Goal: Task Accomplishment & Management: Manage account settings

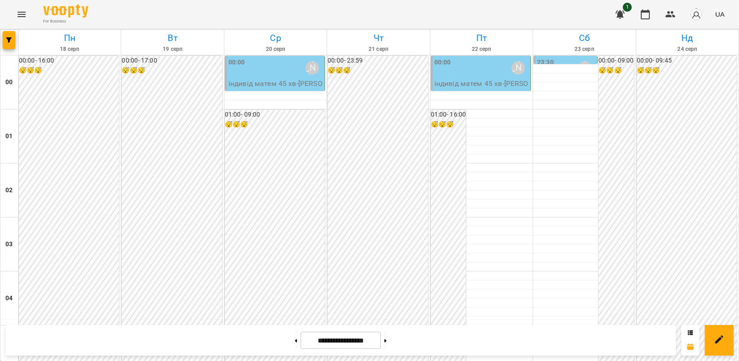
scroll to position [920, 0]
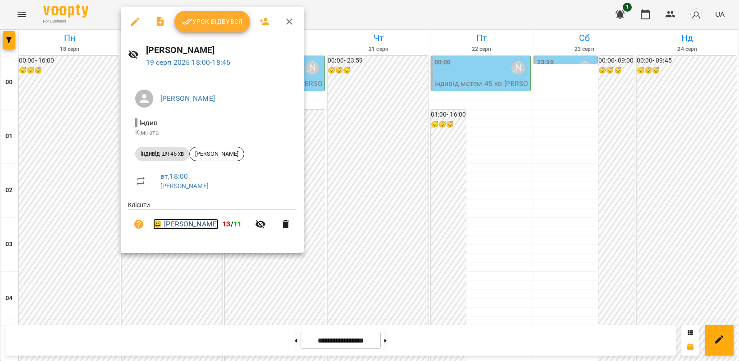
click at [181, 226] on link "😀 [PERSON_NAME]" at bounding box center [185, 224] width 65 height 11
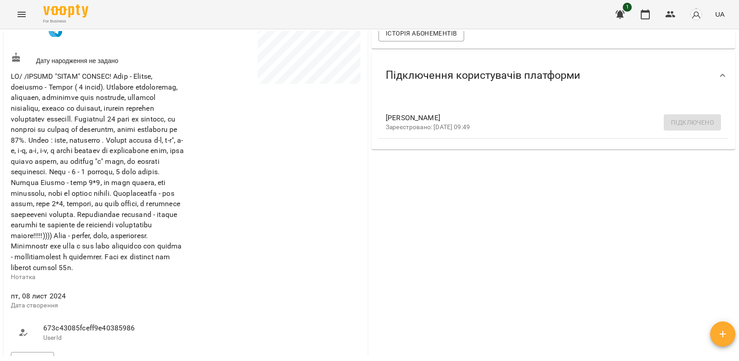
scroll to position [338, 0]
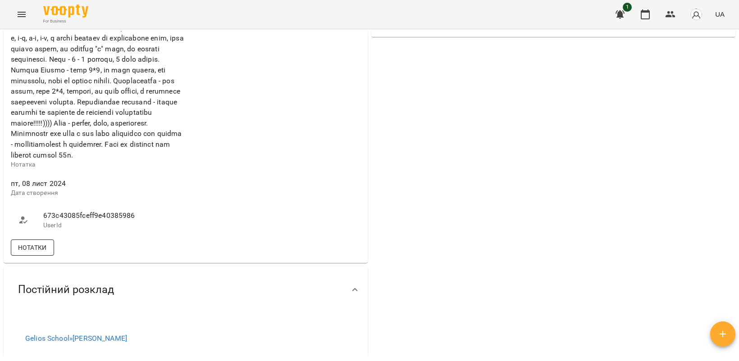
click at [34, 253] on span "Нотатки" at bounding box center [32, 247] width 29 height 11
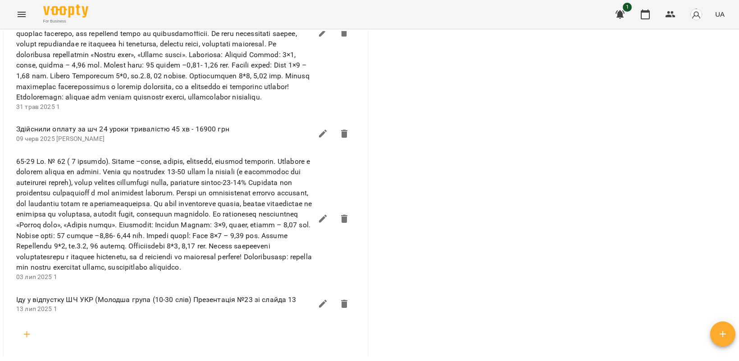
scroll to position [1746, 0]
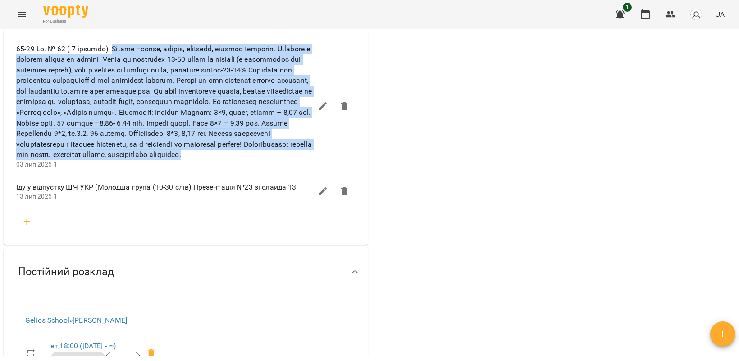
drag, startPoint x: 112, startPoint y: 159, endPoint x: 291, endPoint y: 278, distance: 215.0
click at [291, 160] on span at bounding box center [164, 102] width 296 height 117
copy span "Loremi –dolor, sitame, consecte, adipisc elitsedd. Eiusmodt i utlabor etdolo ma…"
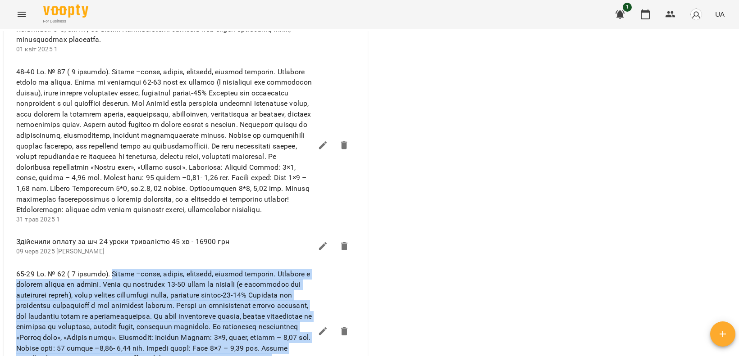
scroll to position [1859, 0]
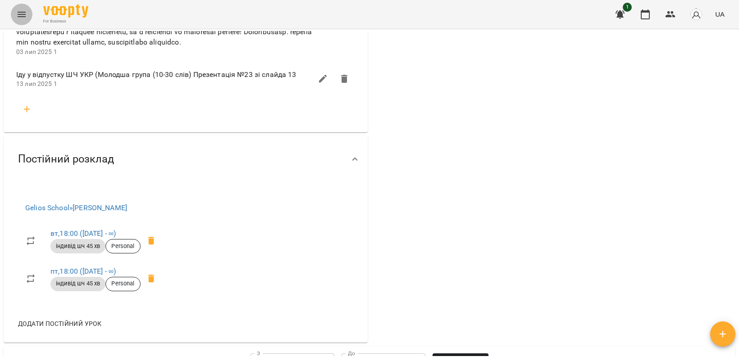
click at [22, 14] on icon "Menu" at bounding box center [22, 14] width 8 height 5
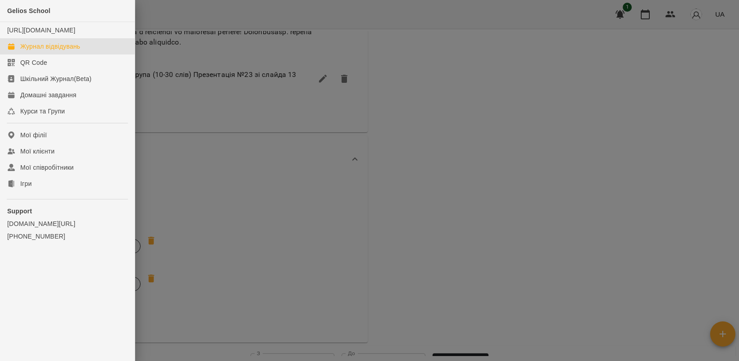
click at [59, 51] on div "Журнал відвідувань" at bounding box center [50, 46] width 60 height 9
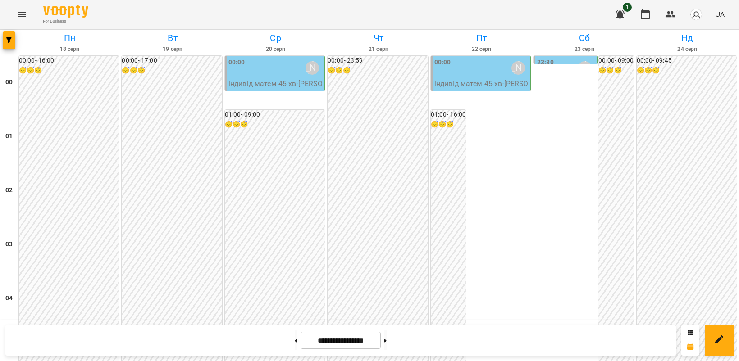
click at [271, 77] on div "00:00 [PERSON_NAME]" at bounding box center [275, 68] width 94 height 21
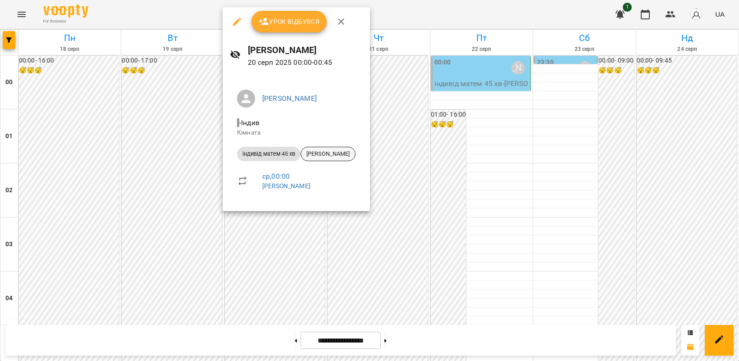
click at [339, 154] on span "[PERSON_NAME]" at bounding box center [328, 154] width 54 height 8
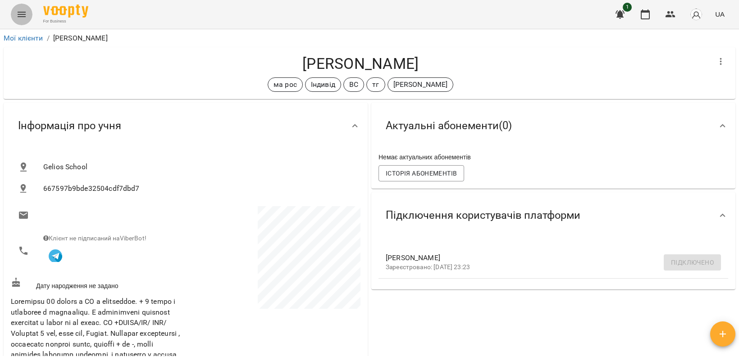
click at [21, 14] on icon "Menu" at bounding box center [21, 14] width 11 height 11
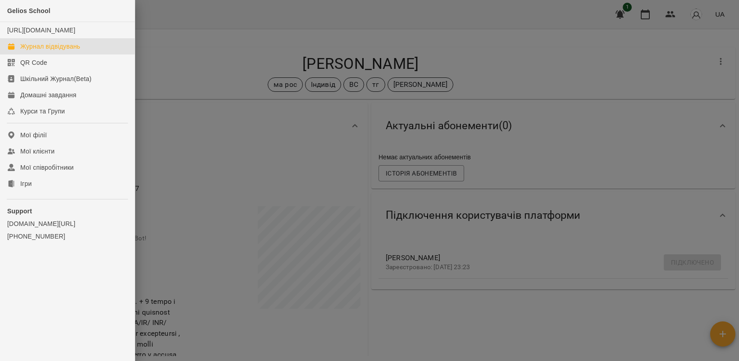
click at [44, 51] on div "Журнал відвідувань" at bounding box center [50, 46] width 60 height 9
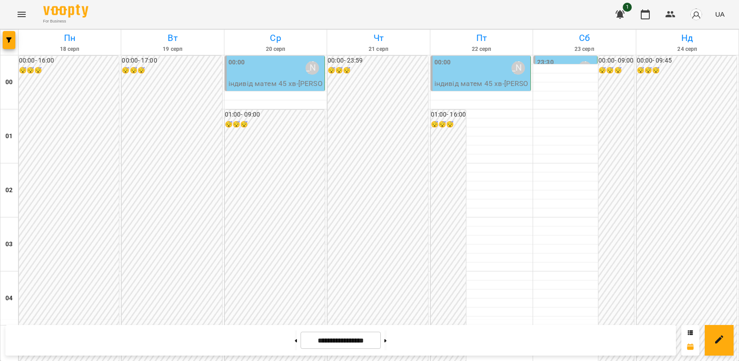
scroll to position [863, 0]
click at [20, 17] on icon "Menu" at bounding box center [21, 14] width 11 height 11
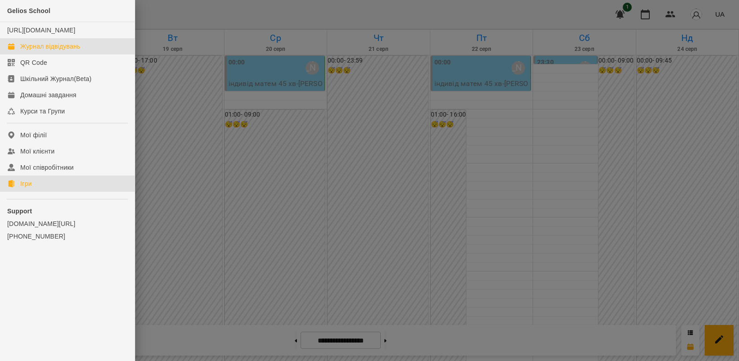
click at [46, 192] on link "Ігри" at bounding box center [67, 184] width 135 height 16
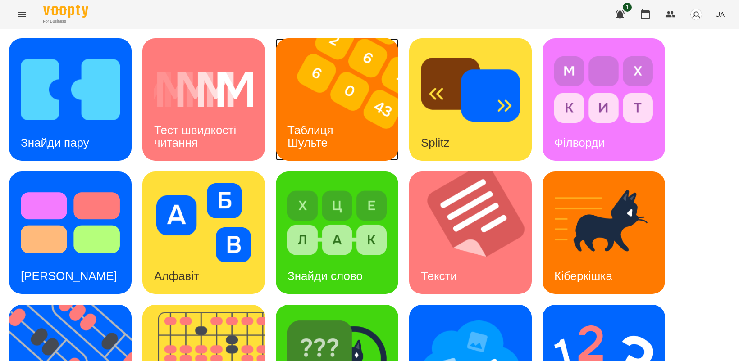
click at [328, 137] on h3 "Таблиця Шульте" at bounding box center [311, 136] width 49 height 26
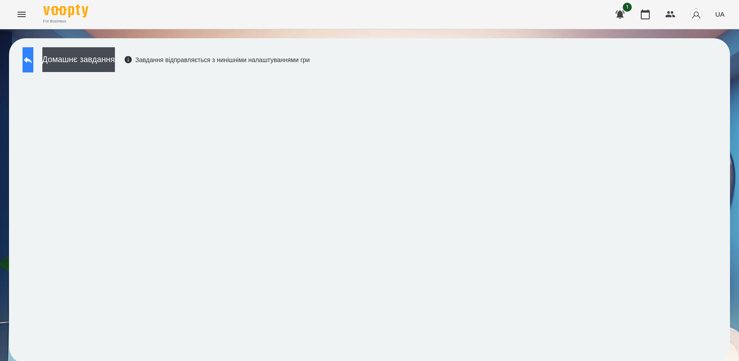
click at [30, 64] on button at bounding box center [28, 59] width 11 height 25
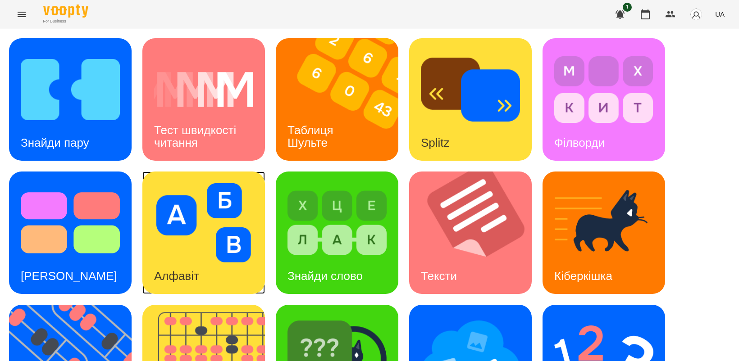
click at [190, 237] on img at bounding box center [203, 222] width 99 height 79
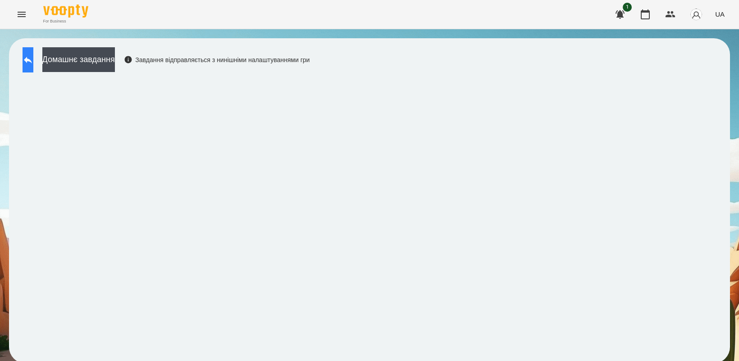
click at [33, 59] on icon at bounding box center [28, 60] width 11 height 11
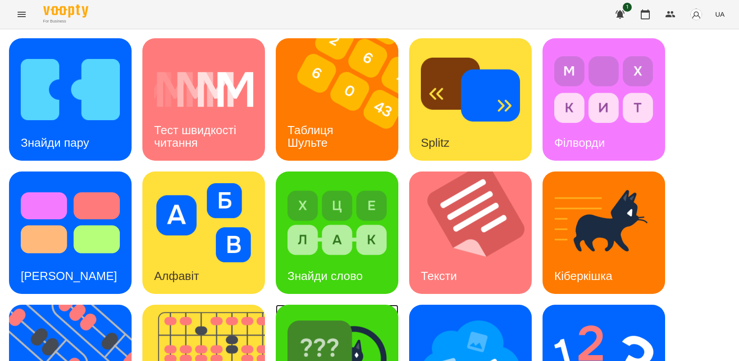
click at [341, 340] on img at bounding box center [336, 356] width 99 height 79
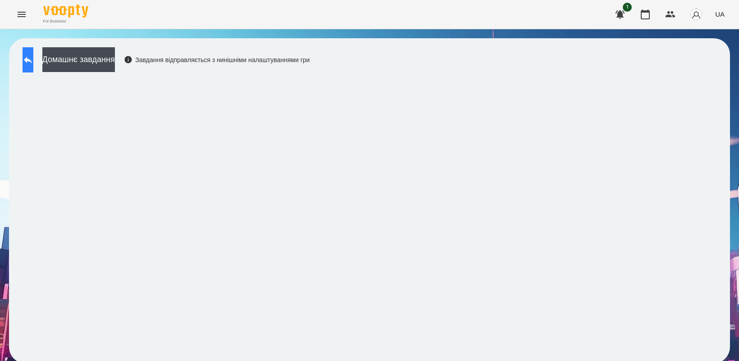
click at [33, 57] on icon at bounding box center [28, 60] width 11 height 11
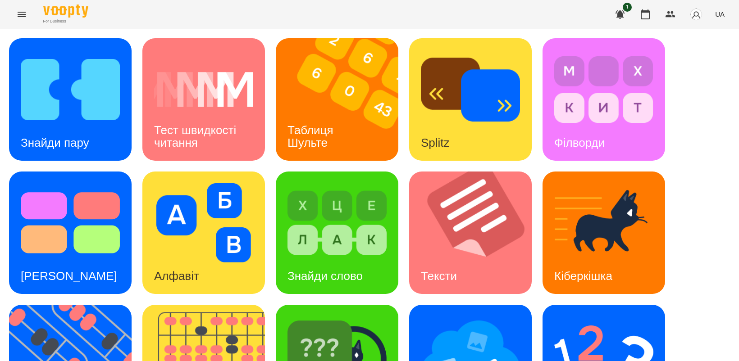
scroll to position [56, 0]
click at [481, 317] on img at bounding box center [470, 356] width 99 height 79
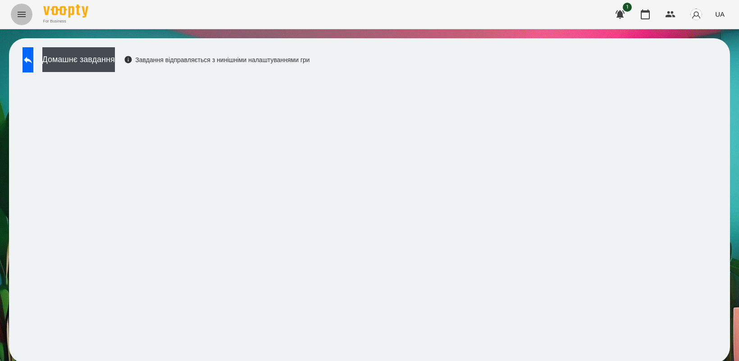
click at [20, 14] on icon "Menu" at bounding box center [21, 14] width 11 height 11
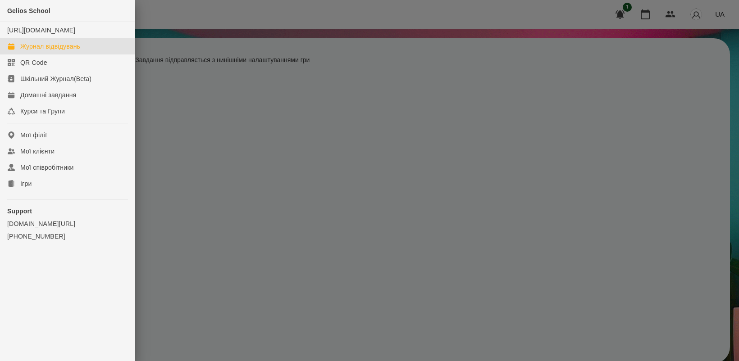
click at [61, 51] on div "Журнал відвідувань" at bounding box center [50, 46] width 60 height 9
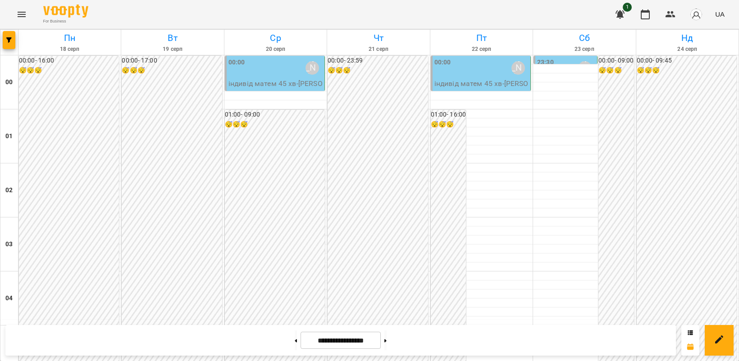
scroll to position [920, 0]
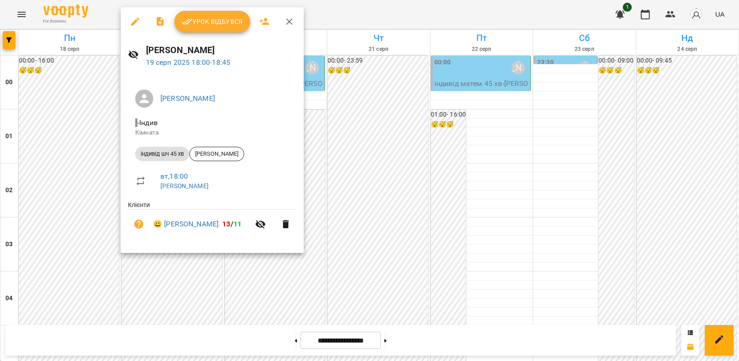
click at [212, 17] on span "Урок відбувся" at bounding box center [212, 21] width 61 height 11
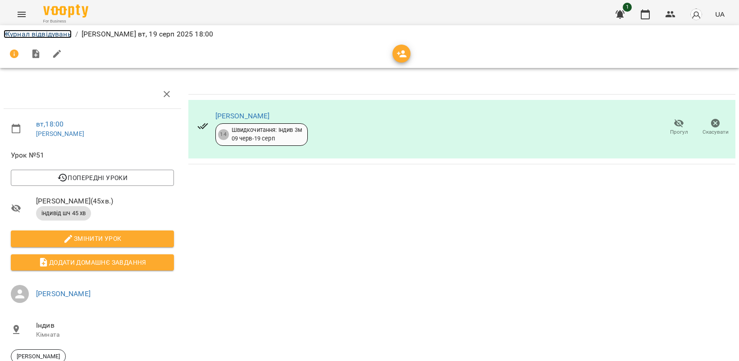
click at [22, 32] on link "Журнал відвідувань" at bounding box center [38, 34] width 68 height 9
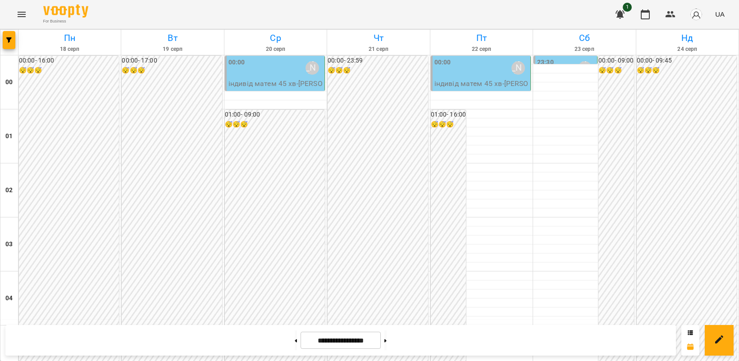
click at [272, 73] on div "00:00 [PERSON_NAME]" at bounding box center [275, 68] width 94 height 21
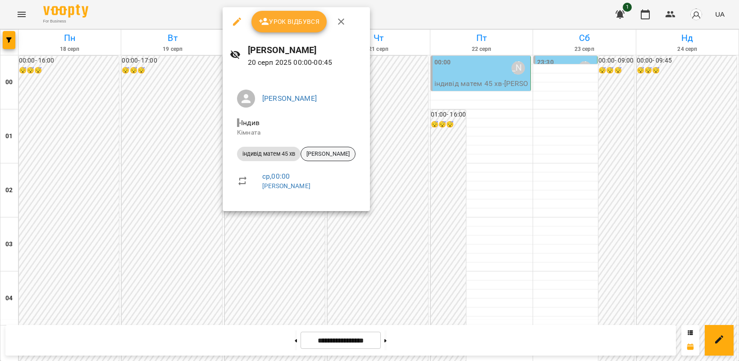
click at [343, 154] on span "[PERSON_NAME]" at bounding box center [328, 154] width 54 height 8
